Goal: Transaction & Acquisition: Purchase product/service

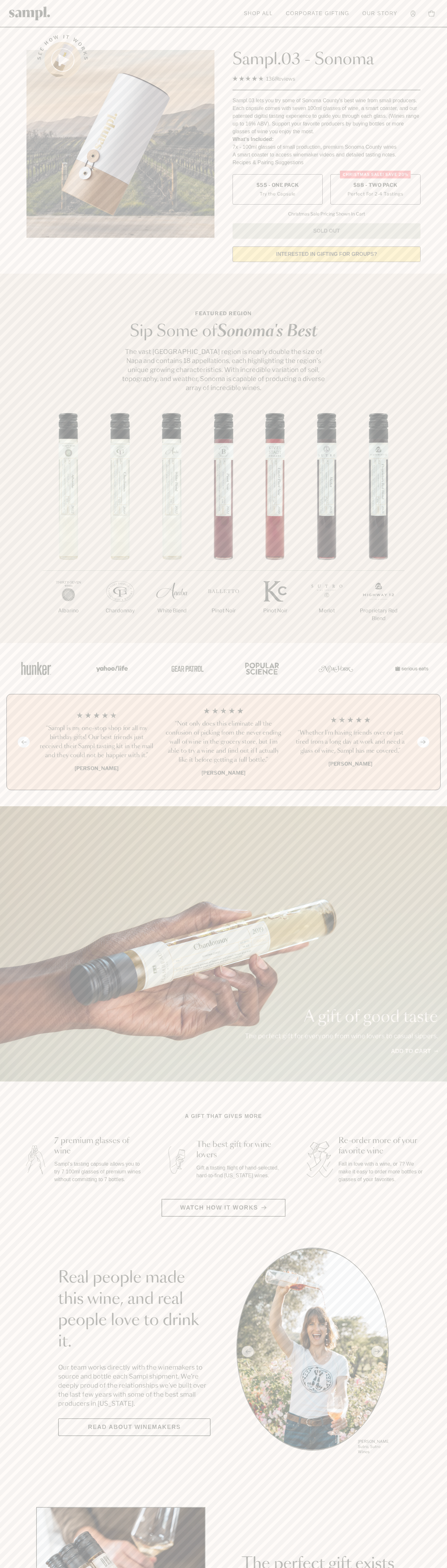
click at [375, 190] on label "Christmas SALE! Save 20% $88 - Two Pack Perfect For 2-4 Tastings" at bounding box center [375, 189] width 90 height 30
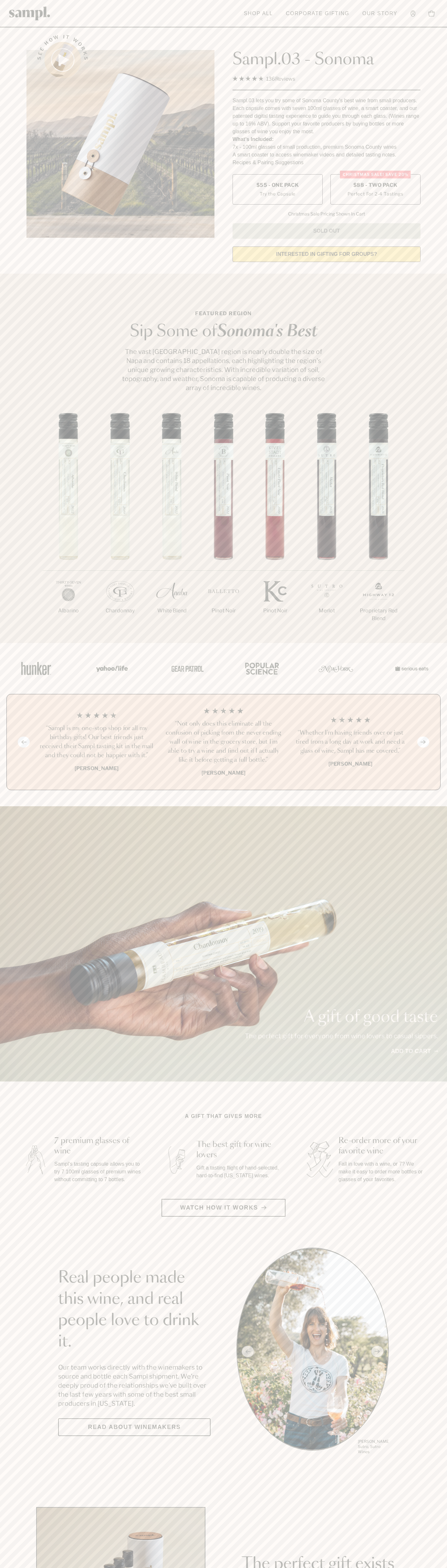
click at [224, 743] on h3 "“Not only does this eliminate all the confusion of picking from the never endin…" at bounding box center [223, 742] width 116 height 45
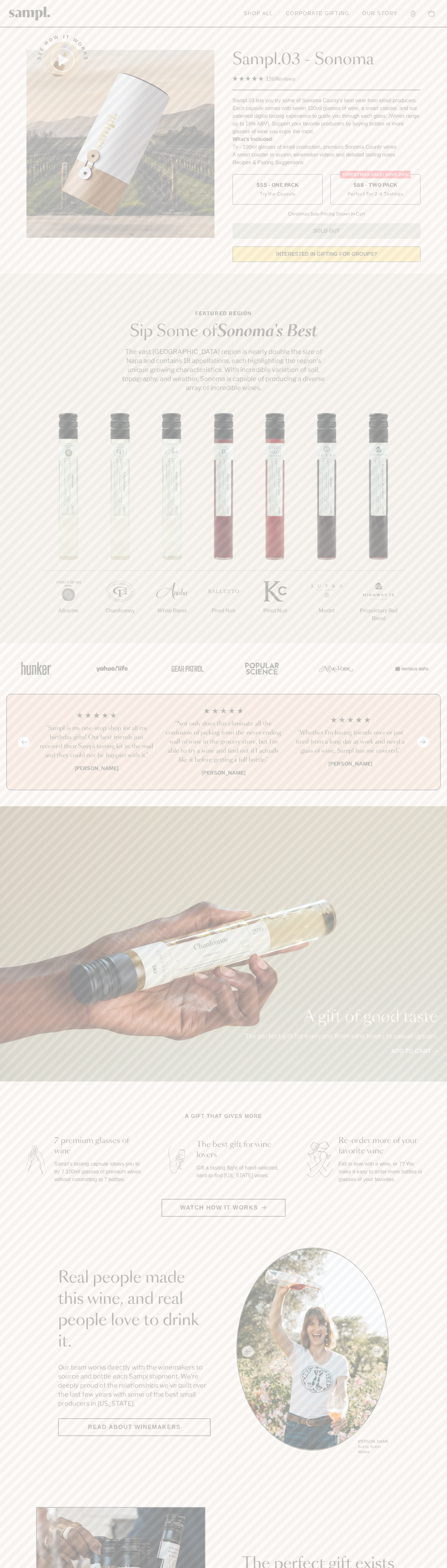
click at [369, 7] on link "Our Story" at bounding box center [379, 13] width 41 height 14
click at [425, 927] on div "A gift of good taste The perfect gift for everyone from wine lovers to casual s…" at bounding box center [224, 944] width 447 height 275
click at [195, 1567] on html "Skip to main content Toggle navigation menu Shop All Corporate Gifting Our Stor…" at bounding box center [224, 1513] width 447 height 3026
click at [25, 1365] on section "Real people made this wine, and real people love to drink it. Our team works di…" at bounding box center [224, 1351] width 447 height 208
click at [375, 186] on span "$88 - Two Pack" at bounding box center [375, 185] width 44 height 7
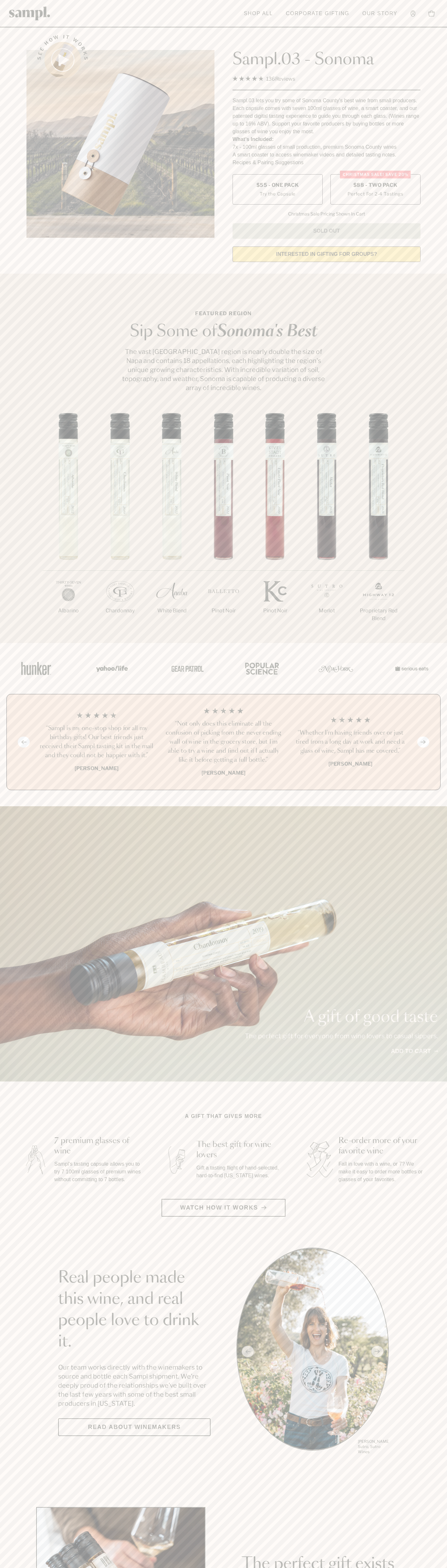
click at [224, 743] on h3 "“Not only does this eliminate all the confusion of picking from the never endin…" at bounding box center [223, 742] width 116 height 45
